Goal: Entertainment & Leisure: Consume media (video, audio)

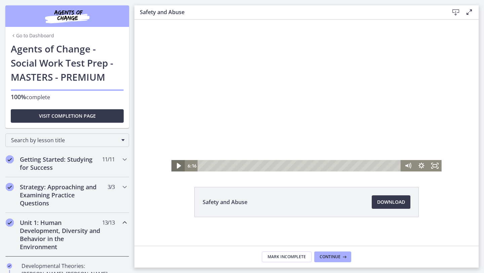
click at [178, 164] on icon "Play Video" at bounding box center [179, 166] width 4 height 6
click at [178, 164] on icon "Pause" at bounding box center [179, 166] width 4 height 4
click at [180, 162] on icon "Play Video" at bounding box center [179, 166] width 16 height 14
click at [437, 166] on rect "Fullscreen" at bounding box center [435, 165] width 5 height 3
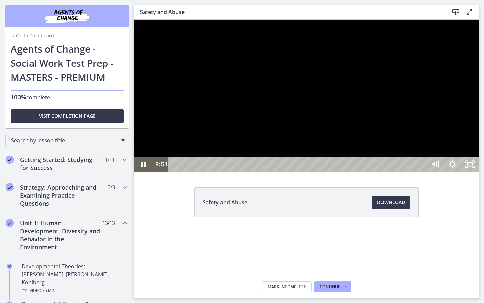
click at [479, 171] on div at bounding box center [306, 95] width 344 height 152
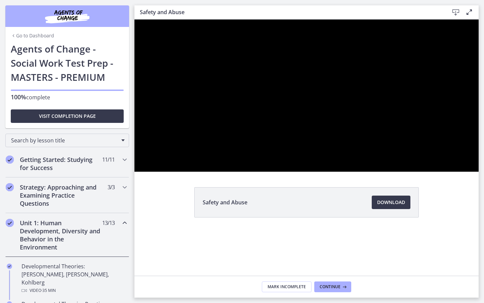
click at [402, 171] on div at bounding box center [306, 95] width 344 height 152
click at [416, 171] on div at bounding box center [306, 95] width 344 height 152
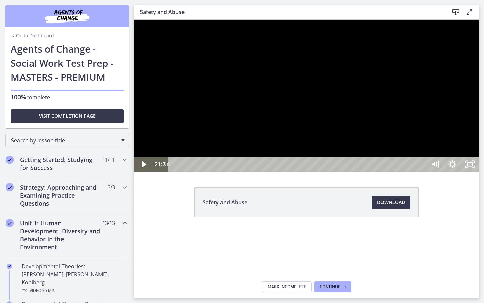
click at [271, 171] on div at bounding box center [306, 95] width 344 height 152
click at [479, 171] on div at bounding box center [306, 95] width 344 height 152
